Goal: Task Accomplishment & Management: Use online tool/utility

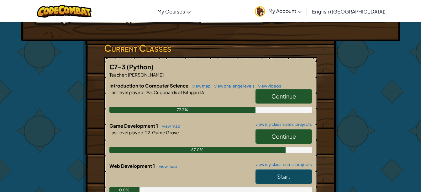
scroll to position [88, 0]
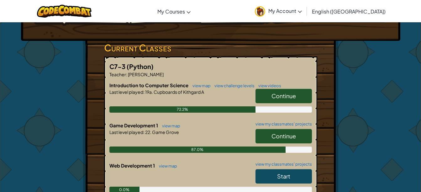
click at [260, 136] on link "Continue" at bounding box center [283, 136] width 56 height 14
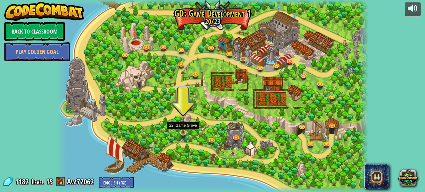
click at [182, 127] on img at bounding box center [183, 124] width 8 height 17
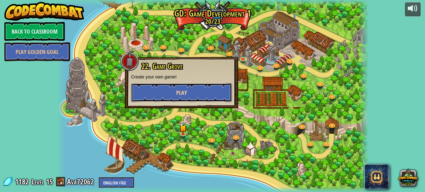
click at [172, 86] on button "Play" at bounding box center [181, 92] width 101 height 19
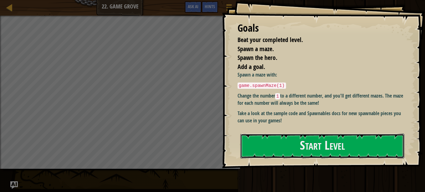
click at [251, 151] on button "Start Level" at bounding box center [323, 145] width 164 height 25
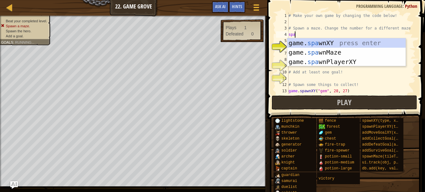
scroll to position [3, 0]
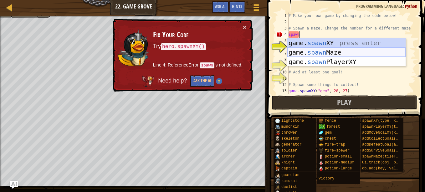
click at [302, 53] on div "game. spawn XY press enter game. spawn Maze press enter game. spawn PlayerXY pr…" at bounding box center [346, 61] width 118 height 47
type textarea "game.spawnMaze("forest", 1)"
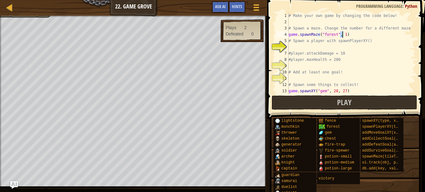
click at [308, 45] on div "# Make your own game by changing the code below! # Spawn a maze. Change the num…" at bounding box center [349, 60] width 124 height 94
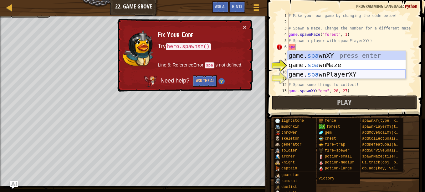
click at [328, 72] on div "game. spa wnXY press enter game. spa wnMaze press enter game. spa wnPlayerXY pr…" at bounding box center [346, 74] width 118 height 47
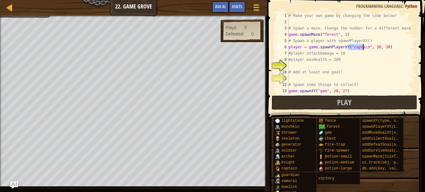
click at [303, 54] on div "# Make your own game by changing the code below! # Spawn a maze. Change the num…" at bounding box center [349, 60] width 124 height 94
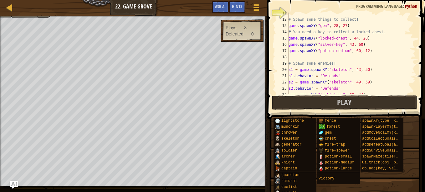
scroll to position [65, 0]
click at [240, 9] on span "Hints" at bounding box center [237, 6] width 10 height 6
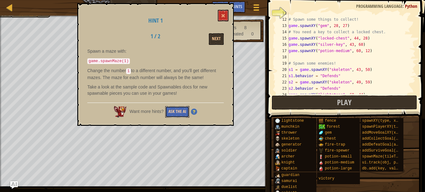
click at [181, 107] on button "Ask the AI" at bounding box center [177, 112] width 24 height 12
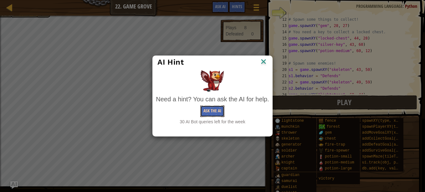
click at [207, 107] on button "Ask the AI" at bounding box center [212, 111] width 24 height 12
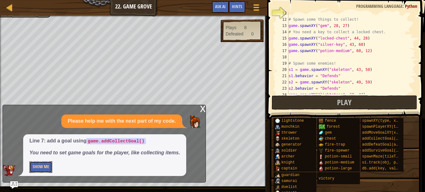
click at [50, 168] on button "Show Me" at bounding box center [40, 167] width 23 height 12
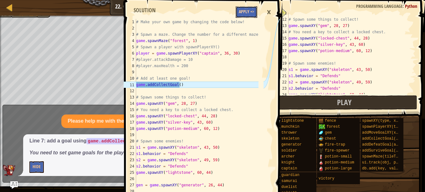
click at [249, 12] on button "Apply =>" at bounding box center [247, 12] width 22 height 12
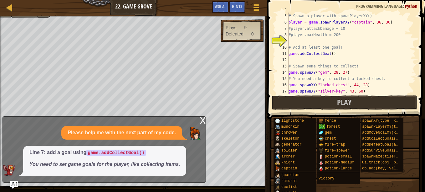
scroll to position [23, 0]
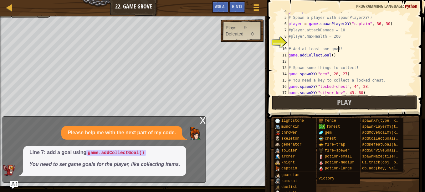
click at [347, 50] on div "game . spawnMaze ( "forest" , 1 ) # Spawn a player with spawnPlayerXY() player …" at bounding box center [349, 55] width 124 height 94
type textarea "#"
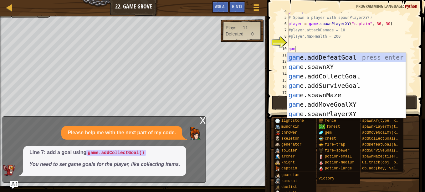
type textarea "game"
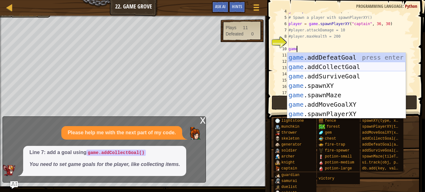
click at [345, 66] on div "game .addDefeatGoal press enter game .addCollectGoal press enter game .addSurvi…" at bounding box center [346, 95] width 118 height 85
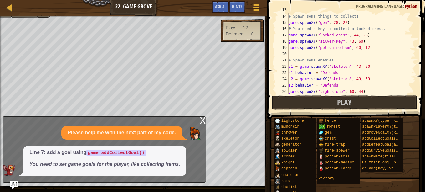
scroll to position [82, 0]
click at [339, 43] on div "# Spawn some things to collect! game . spawnXY ( "gem" , 28 , 27 ) # You need a…" at bounding box center [349, 60] width 124 height 94
click at [339, 60] on div "# Spawn some things to collect! game . spawnXY ( "gem" , 28 , 27 ) # You need a…" at bounding box center [349, 60] width 124 height 94
type textarea "# Spawn some enemies!"
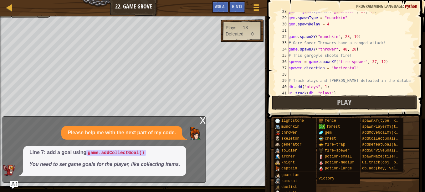
scroll to position [173, 0]
click at [396, 75] on div "gen = game . spawnXY ( "generator" , 26 , 44 ) gen . spawnType = "munchkin" gen…" at bounding box center [349, 55] width 124 height 94
type textarea "# Track plays and [PERSON_NAME] defeated in the database."
type textarea "spewer = game.spawnXY("fire-spewer", 37, 12) spewer.direction = "horizontal""
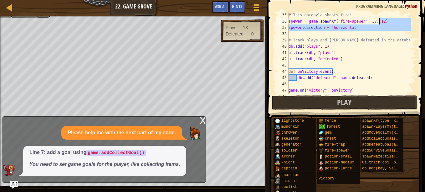
scroll to position [219, 0]
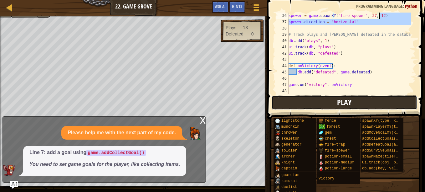
click at [367, 106] on button "Play" at bounding box center [345, 102] width 146 height 14
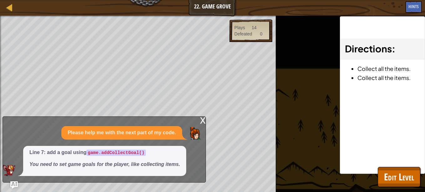
click at [204, 120] on div "x" at bounding box center [203, 119] width 6 height 6
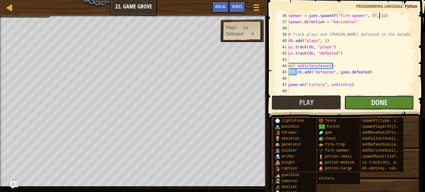
click at [392, 106] on button "Done" at bounding box center [379, 102] width 70 height 14
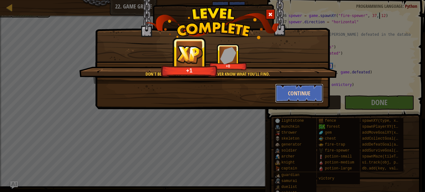
click at [313, 93] on button "Continue" at bounding box center [299, 93] width 49 height 19
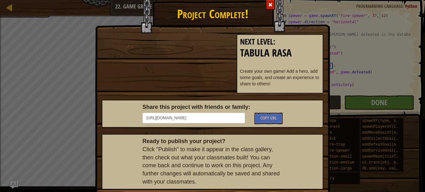
scroll to position [3, 0]
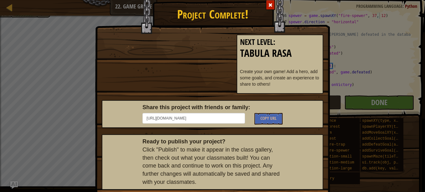
click at [270, 6] on span at bounding box center [270, 5] width 4 height 4
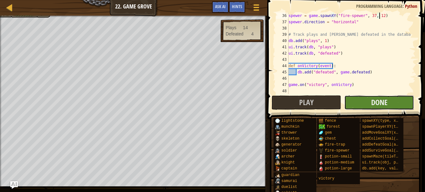
click at [397, 98] on button "Done" at bounding box center [379, 102] width 70 height 14
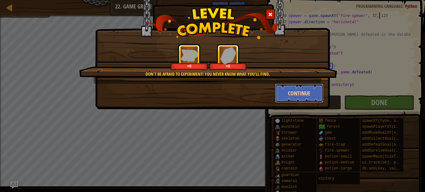
click at [307, 97] on button "Continue" at bounding box center [299, 93] width 49 height 19
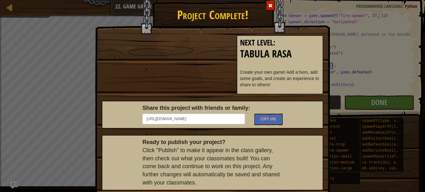
scroll to position [3, 0]
click at [303, 74] on p "Create your own game! Add a hero, add some goals, and create an experience to s…" at bounding box center [280, 78] width 80 height 19
click at [289, 49] on h2 "Tabula Rasa" at bounding box center [280, 53] width 80 height 11
click at [287, 54] on h2 "Tabula Rasa" at bounding box center [280, 53] width 80 height 11
click at [303, 80] on p "Create your own game! Add a hero, add some goals, and create an experience to s…" at bounding box center [280, 78] width 80 height 19
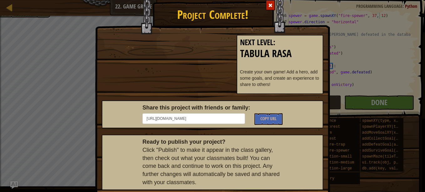
click at [233, 68] on div "Next Level : Tabula Rasa Create your own game! Add a hero, add some goals, and …" at bounding box center [280, 67] width 96 height 65
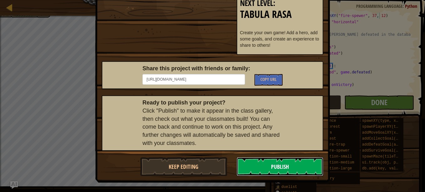
click at [313, 165] on button "Publish" at bounding box center [280, 166] width 87 height 19
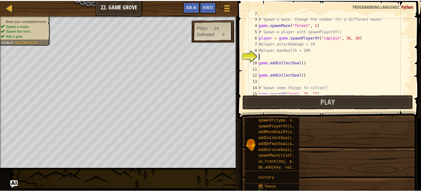
scroll to position [9, 0]
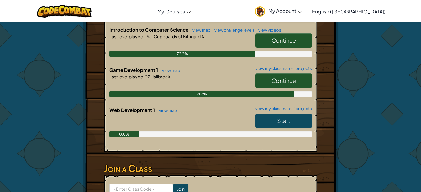
scroll to position [142, 0]
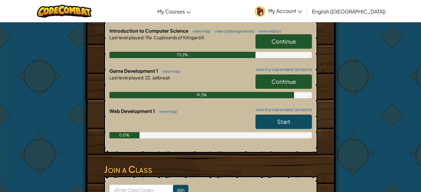
click at [267, 124] on link "Start" at bounding box center [283, 121] width 56 height 14
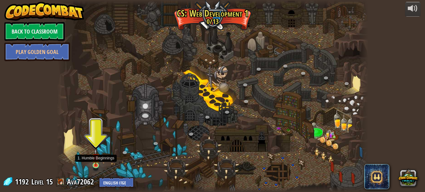
click at [96, 160] on img at bounding box center [96, 156] width 8 height 17
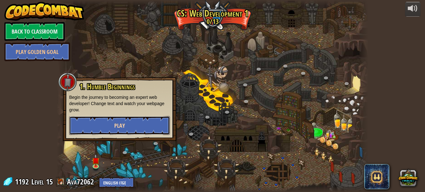
click at [102, 131] on button "Play" at bounding box center [119, 125] width 101 height 19
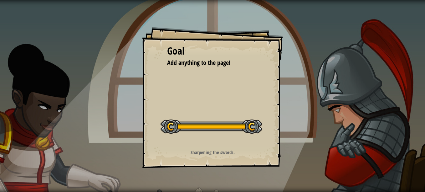
click at [102, 131] on div "Goal Add anything to the page! Start Level Error loading from server. Try refre…" at bounding box center [212, 96] width 425 height 192
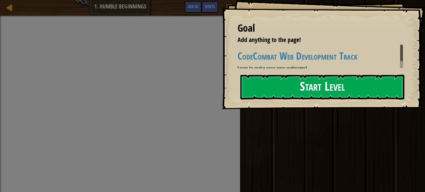
click at [348, 83] on button "Start Level" at bounding box center [323, 87] width 164 height 25
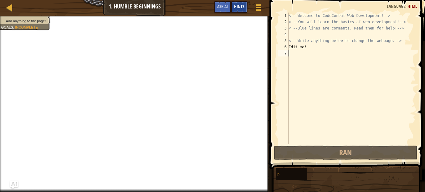
click at [239, 7] on span "Hints" at bounding box center [239, 6] width 10 height 6
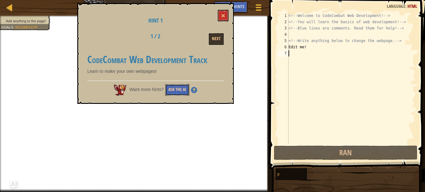
click at [179, 90] on button "Ask the AI" at bounding box center [177, 90] width 24 height 12
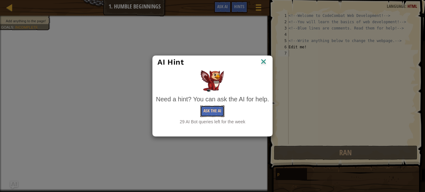
click at [207, 109] on button "Ask the AI" at bounding box center [212, 111] width 24 height 12
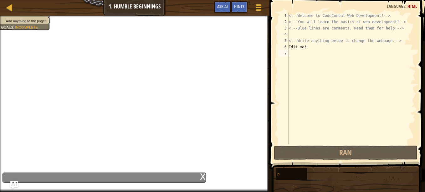
click at [167, 174] on div "x" at bounding box center [105, 177] width 204 height 10
click at [19, 180] on div "x" at bounding box center [105, 177] width 204 height 10
click at [203, 176] on div "x" at bounding box center [203, 176] width 6 height 6
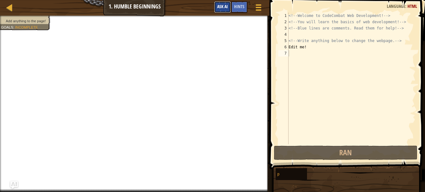
click at [224, 6] on span "Ask AI" at bounding box center [222, 6] width 11 height 6
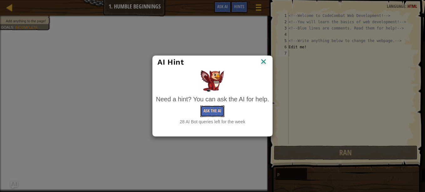
click at [211, 110] on button "Ask the AI" at bounding box center [212, 111] width 24 height 12
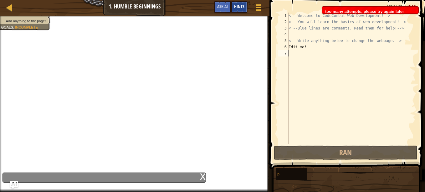
click at [239, 6] on span "Hints" at bounding box center [239, 6] width 10 height 6
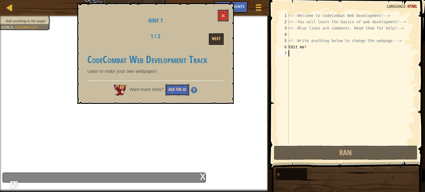
click at [177, 88] on button "Ask the AI" at bounding box center [177, 90] width 24 height 12
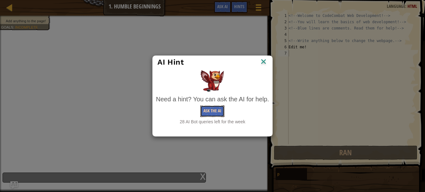
click at [212, 113] on button "Ask the AI" at bounding box center [212, 111] width 24 height 12
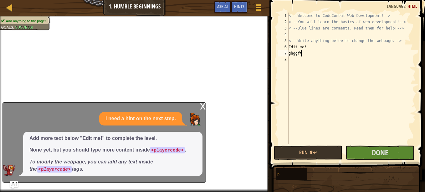
scroll to position [3, 1]
type textarea "g"
type textarea "I love kitkats"
drag, startPoint x: 298, startPoint y: 80, endPoint x: 326, endPoint y: 95, distance: 32.2
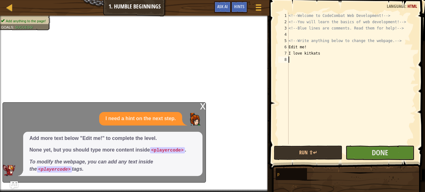
click at [326, 95] on div "<!-- Welcome to CodeCombat Web Development! --> <!-- You will learn the basics …" at bounding box center [351, 85] width 128 height 144
click at [290, 54] on div "<!-- Welcome to CodeCombat Web Development! --> <!-- You will learn the basics …" at bounding box center [351, 85] width 128 height 144
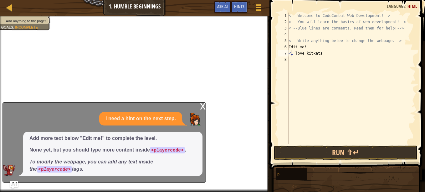
click at [336, 55] on div "<!-- Welcome to CodeCombat Web Development! --> <!-- You will learn the basics …" at bounding box center [351, 85] width 128 height 144
type textarea "<I love kitkats>"
click at [203, 106] on div "x" at bounding box center [203, 105] width 6 height 6
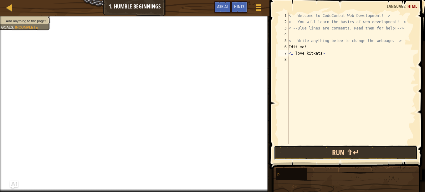
click at [348, 154] on button "Run ⇧↵" at bounding box center [346, 152] width 144 height 14
click at [332, 155] on button "Run ⇧↵" at bounding box center [346, 152] width 144 height 14
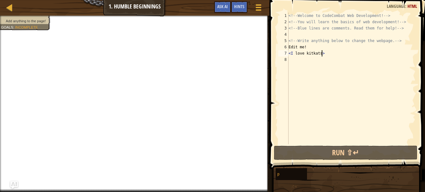
drag, startPoint x: 332, startPoint y: 155, endPoint x: 315, endPoint y: 85, distance: 72.8
click at [315, 85] on div "<!-- Welcome to CodeCombat Web Development! --> <!-- You will learn the basics …" at bounding box center [351, 85] width 128 height 144
click at [290, 53] on div "<!-- Welcome to CodeCombat Web Development! --> <!-- You will learn the basics …" at bounding box center [351, 85] width 128 height 144
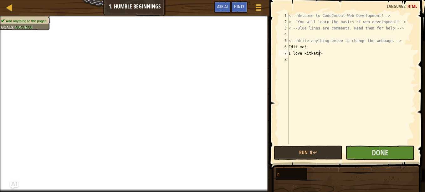
click at [322, 56] on div "<!-- Welcome to CodeCombat Web Development! --> <!-- You will learn the basics …" at bounding box center [351, 85] width 128 height 144
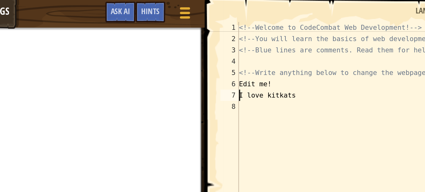
click at [290, 53] on div "<!-- Welcome to CodeCombat Web Development! --> <!-- You will learn the basics …" at bounding box center [351, 85] width 128 height 144
click at [327, 49] on div "<!-- Welcome to CodeCombat Web Development! --> <!-- You will learn the basics …" at bounding box center [351, 85] width 128 height 144
click at [325, 53] on div "<!-- Welcome to CodeCombat Web Development! --> <!-- You will learn the basics …" at bounding box center [351, 85] width 128 height 144
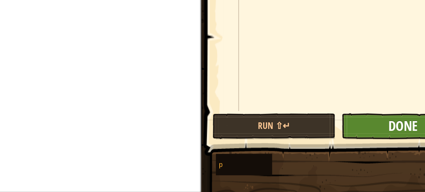
type textarea "<p>I love kitkats</p>"
click at [371, 154] on button "Done" at bounding box center [380, 152] width 69 height 14
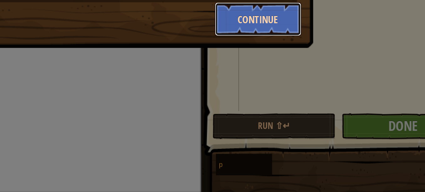
click at [305, 93] on button "Continue" at bounding box center [299, 93] width 49 height 19
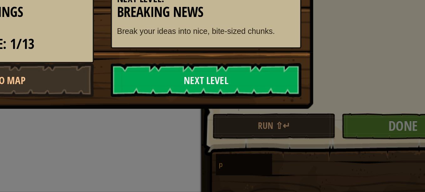
click at [305, 94] on div "Next Level: Breaking News Break your ideas into nice, bite-sized chunks." at bounding box center [270, 92] width 106 height 34
click at [286, 127] on link "Next Level" at bounding box center [270, 126] width 106 height 19
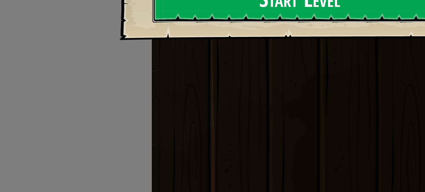
click at [340, 89] on button "Start Level" at bounding box center [323, 82] width 164 height 25
